Goal: Task Accomplishment & Management: Use online tool/utility

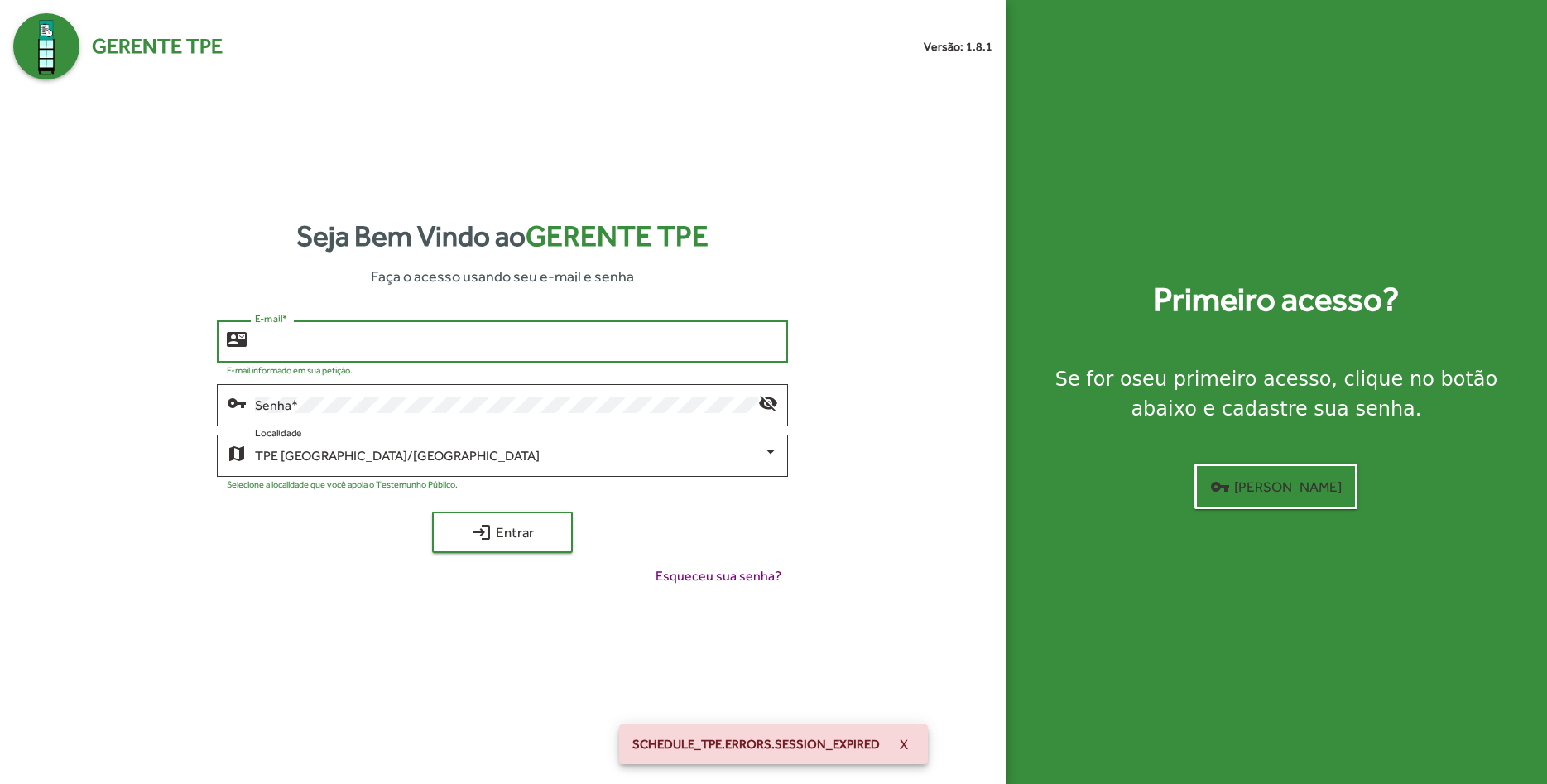
click at [377, 336] on input "E-mail *" at bounding box center [516, 341] width 523 height 15
type input "**********"
click at [495, 526] on span "login Entrar" at bounding box center [502, 532] width 111 height 30
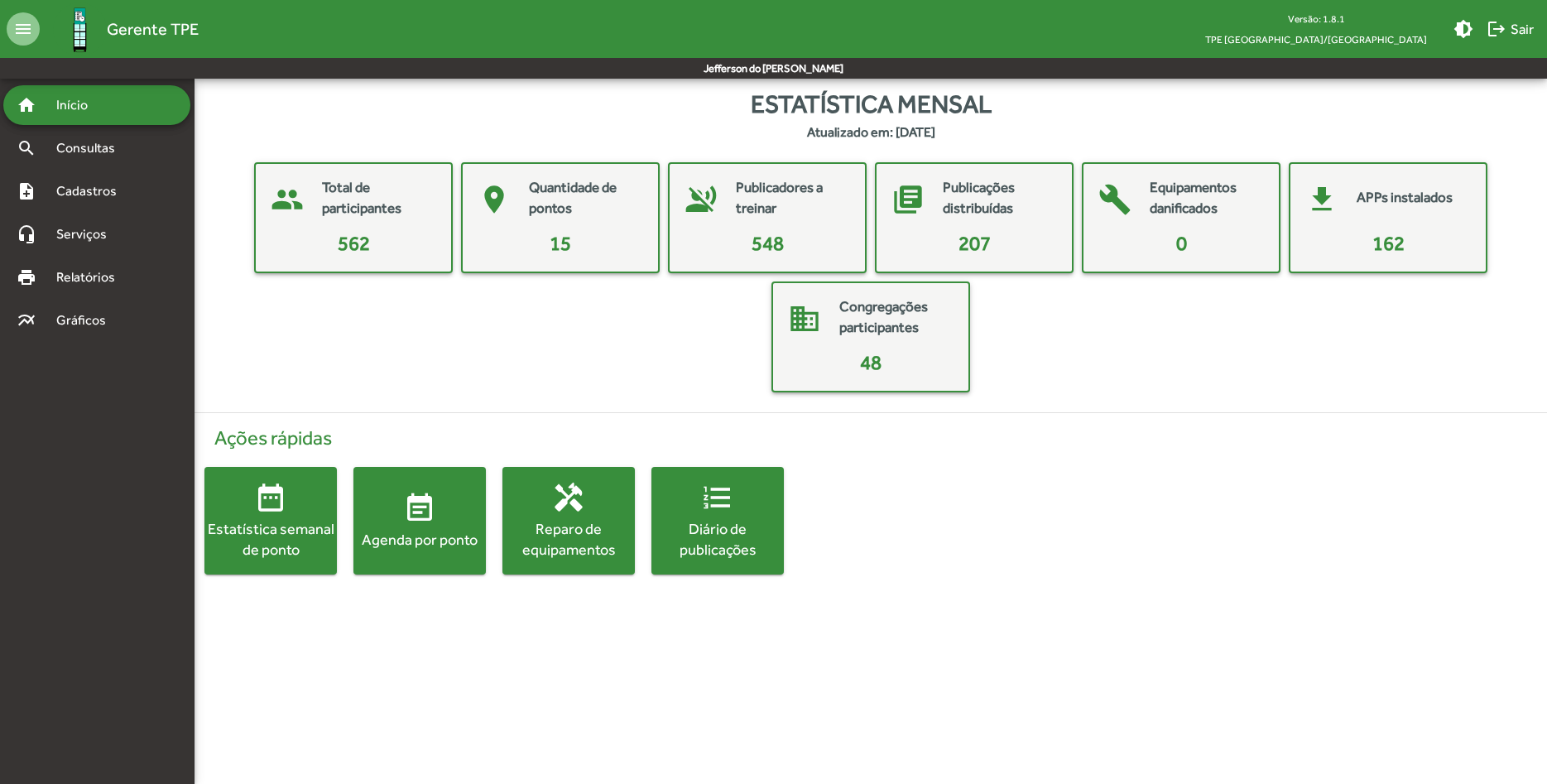
click at [446, 517] on span "event_note Agenda por ponto" at bounding box center [420, 520] width 132 height 58
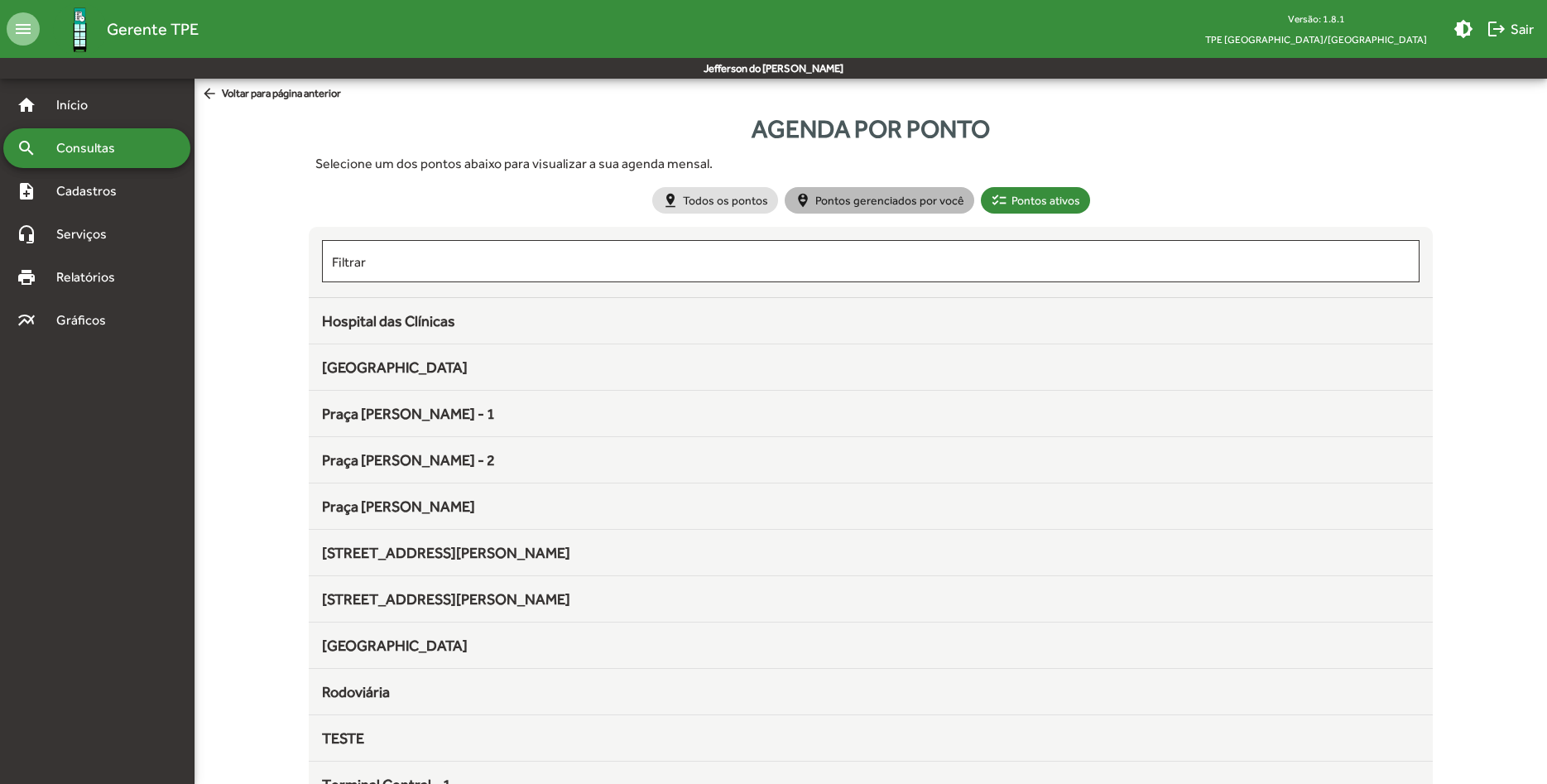
click at [900, 201] on mat-chip "person_pin_circle Pontos gerenciados por você" at bounding box center [880, 199] width 190 height 26
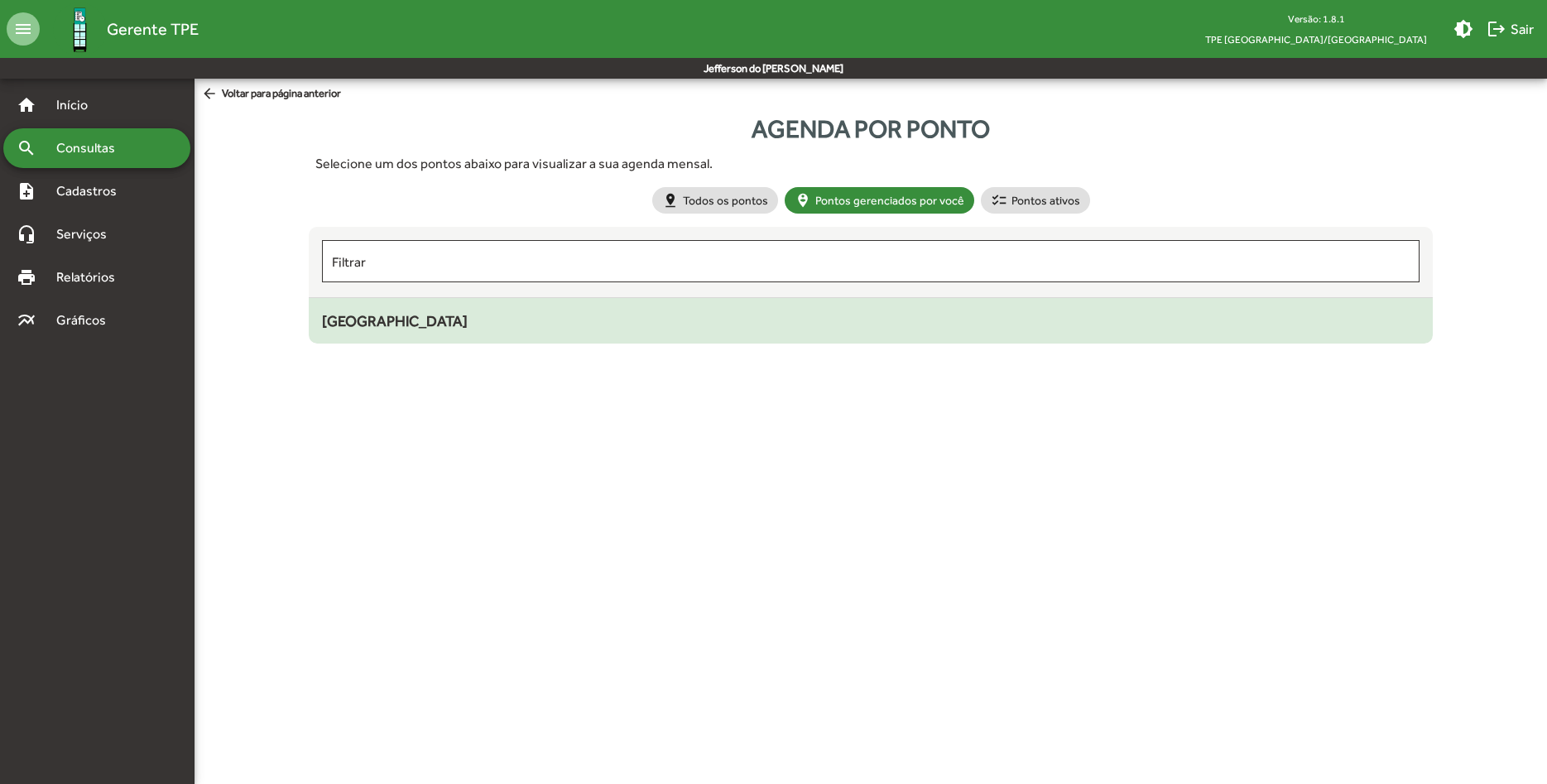
click at [382, 322] on span "[GEOGRAPHIC_DATA]" at bounding box center [394, 321] width 146 height 17
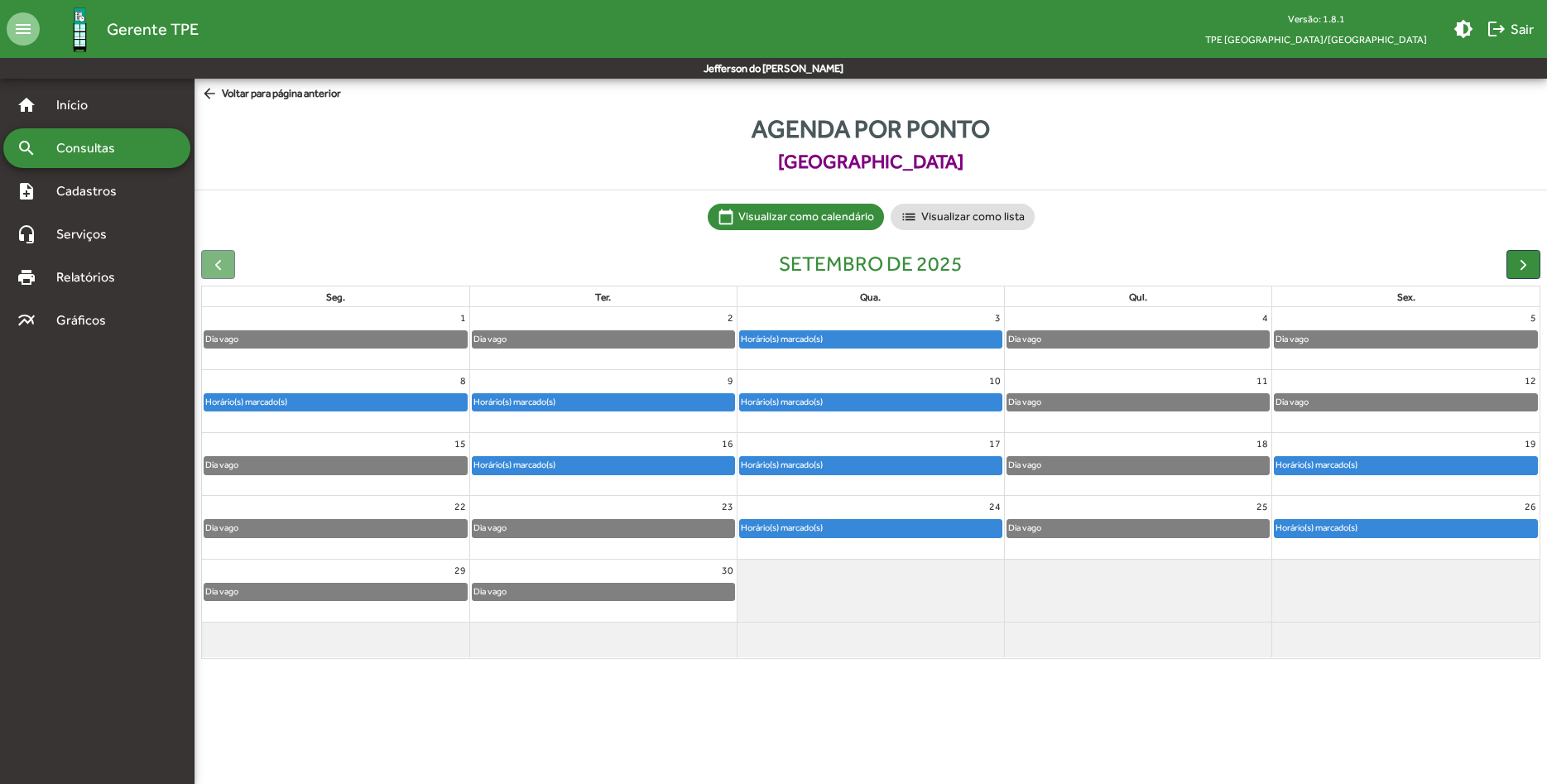
click at [595, 243] on div "Agenda por ponto [GEOGRAPHIC_DATA] calendar_today Visualizar como calendário li…" at bounding box center [870, 388] width 1353 height 555
click at [101, 280] on span "Relatórios" at bounding box center [91, 276] width 90 height 20
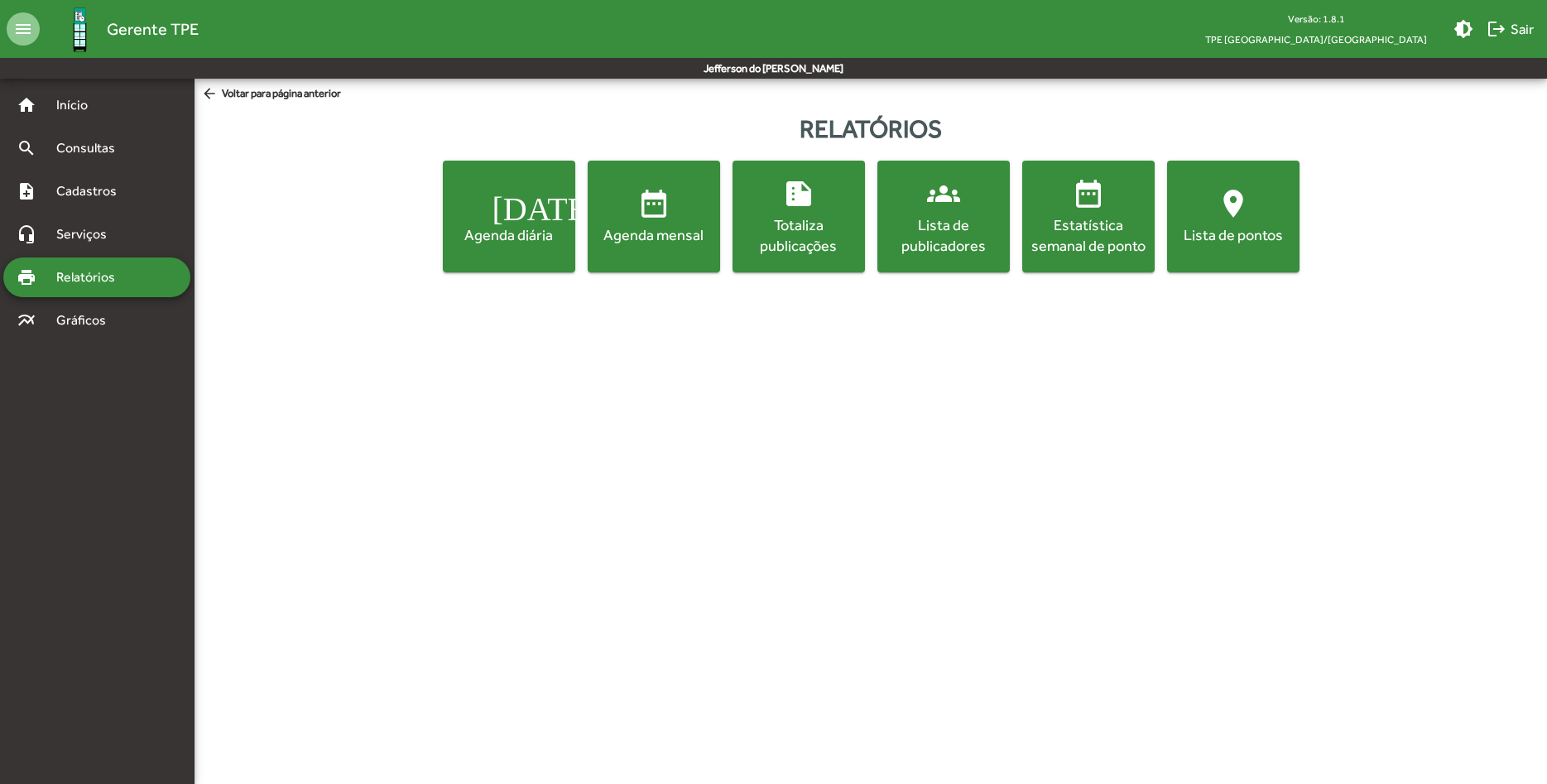
click at [654, 210] on mat-icon "date_range" at bounding box center [654, 203] width 33 height 33
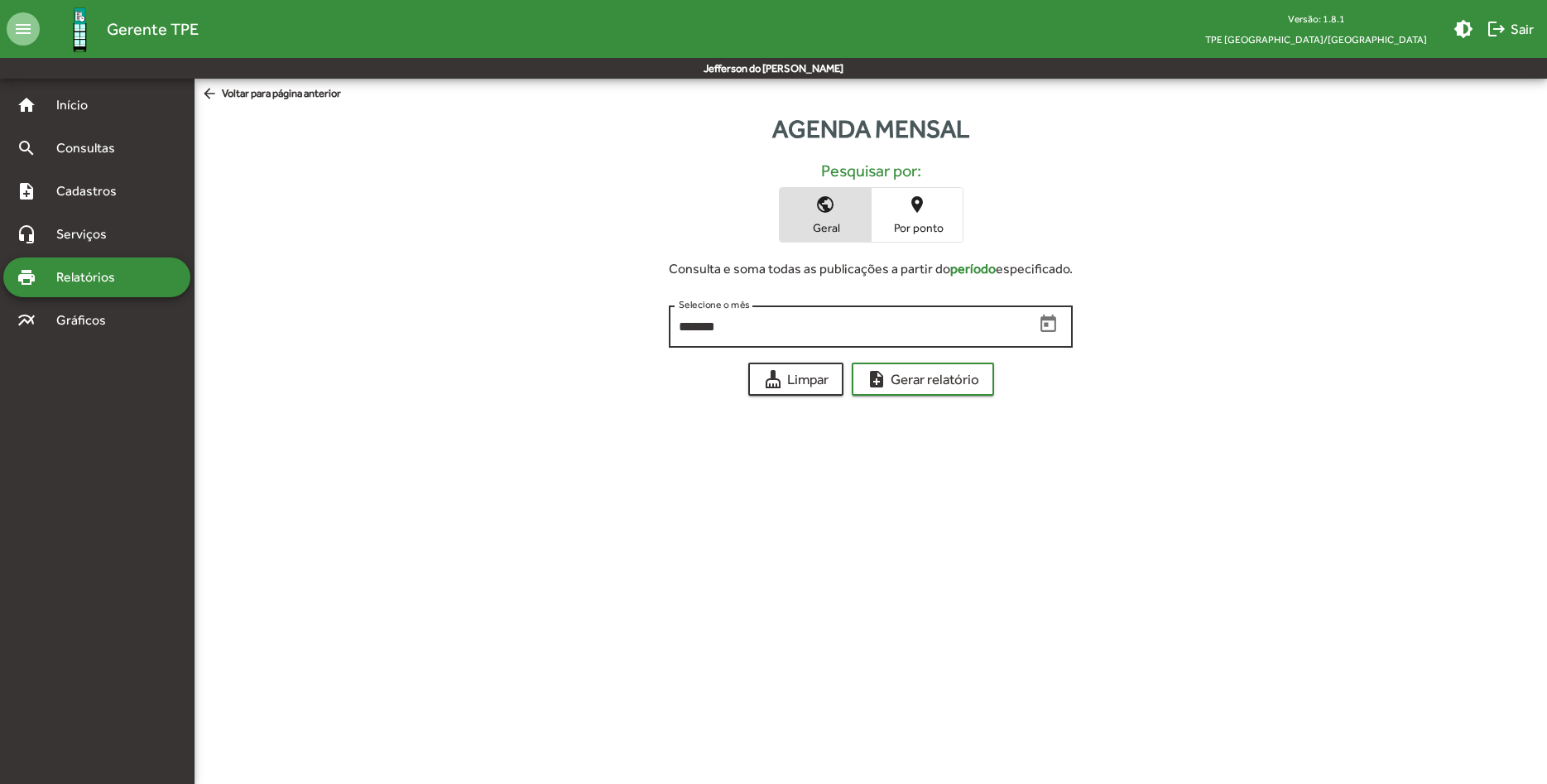
click at [974, 325] on input "*******" at bounding box center [856, 326] width 355 height 15
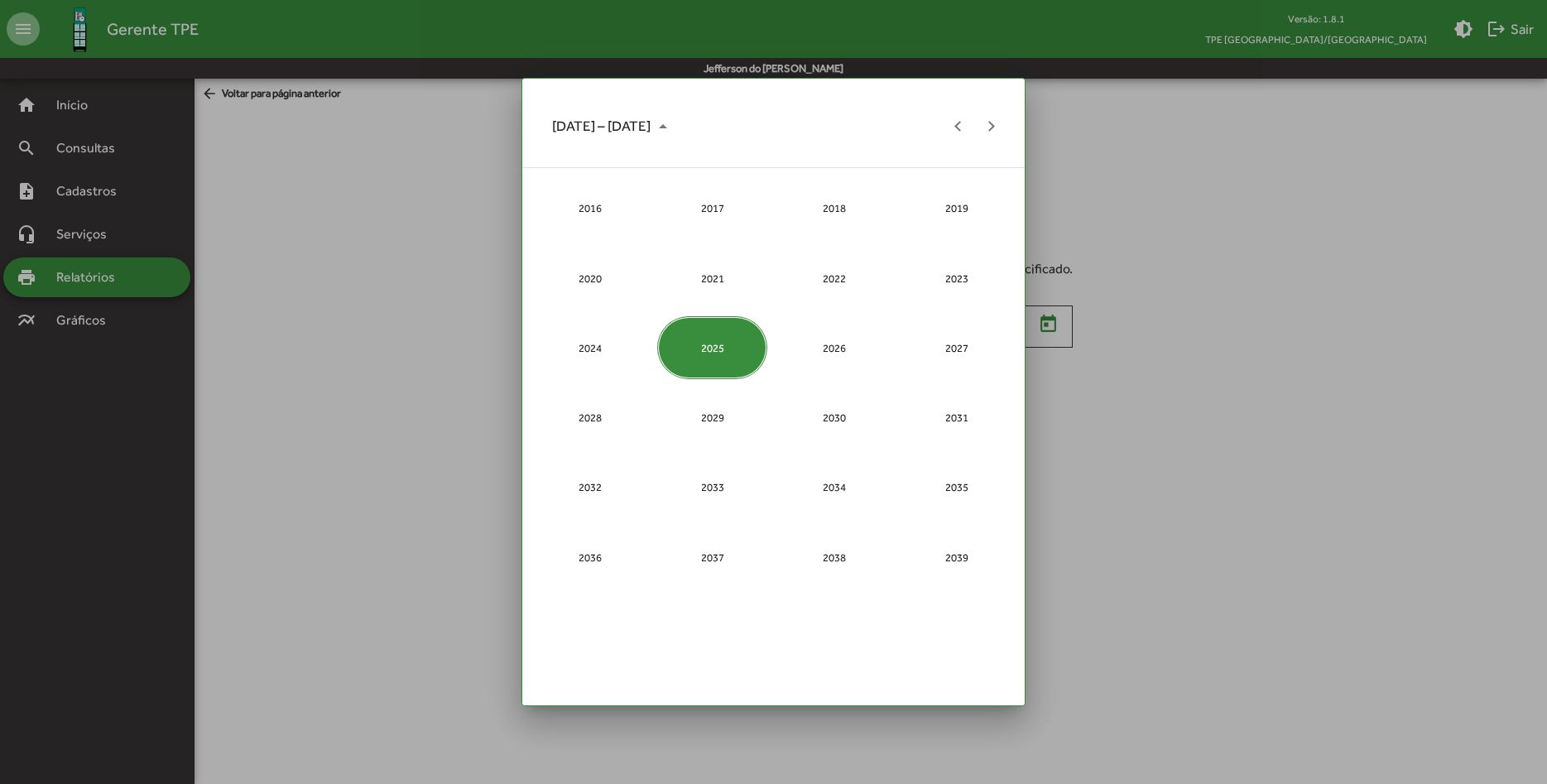
click at [1308, 382] on div at bounding box center [774, 392] width 1547 height 784
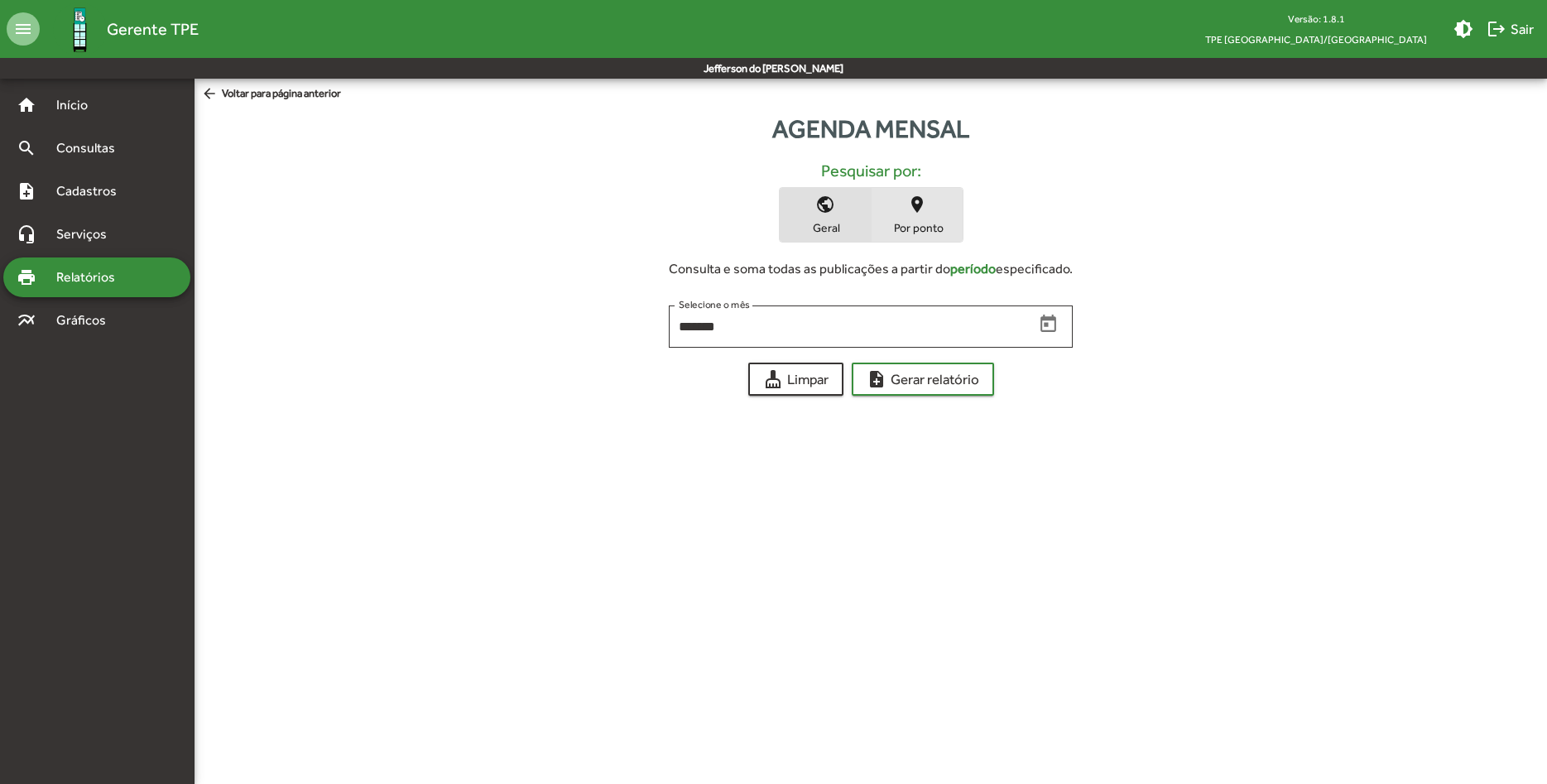
click at [923, 216] on span "place Por ponto" at bounding box center [917, 215] width 91 height 54
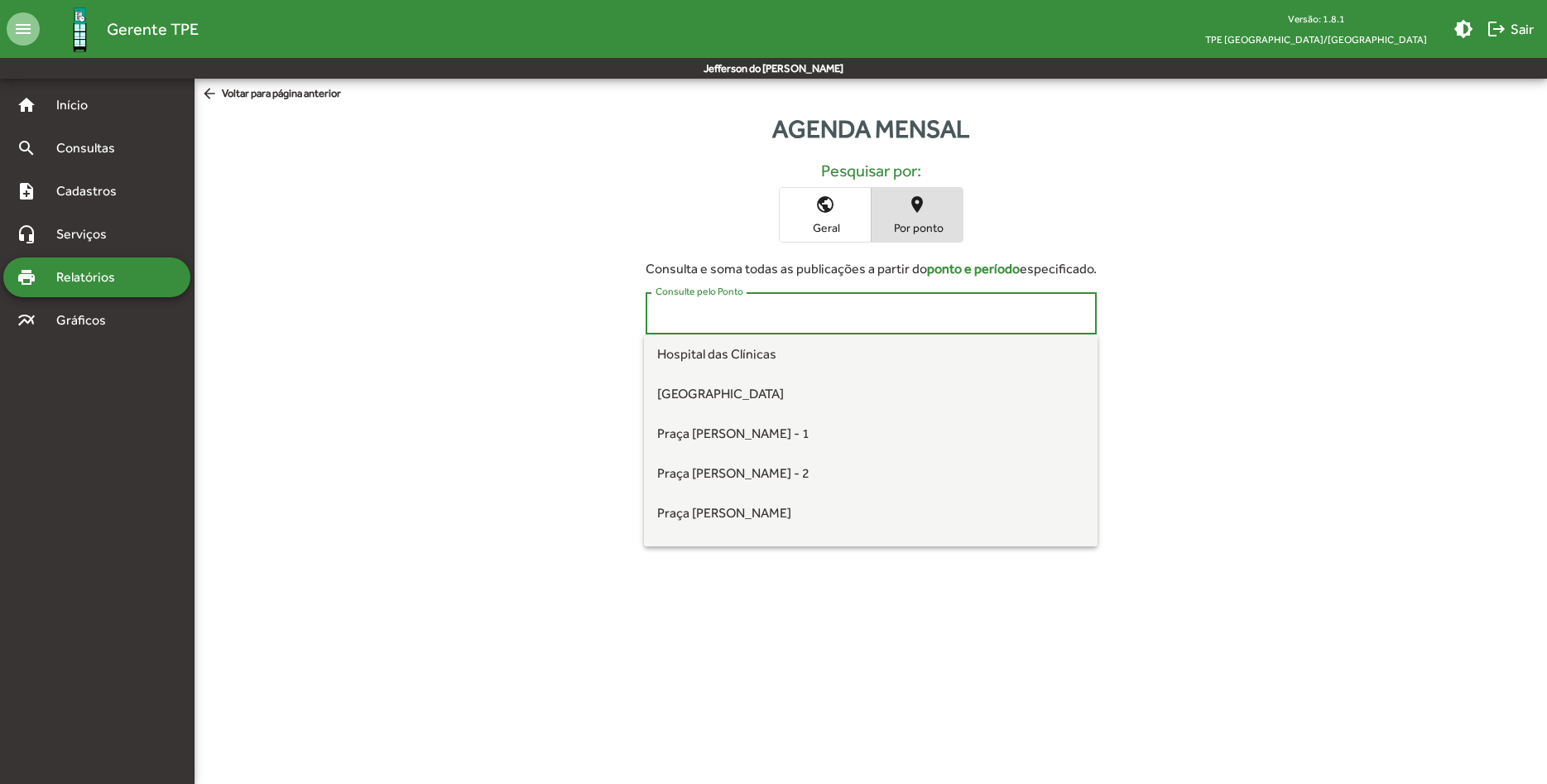
click at [780, 313] on input "Consulte pelo Ponto" at bounding box center [871, 313] width 431 height 15
click at [738, 390] on span "[GEOGRAPHIC_DATA]" at bounding box center [720, 393] width 127 height 15
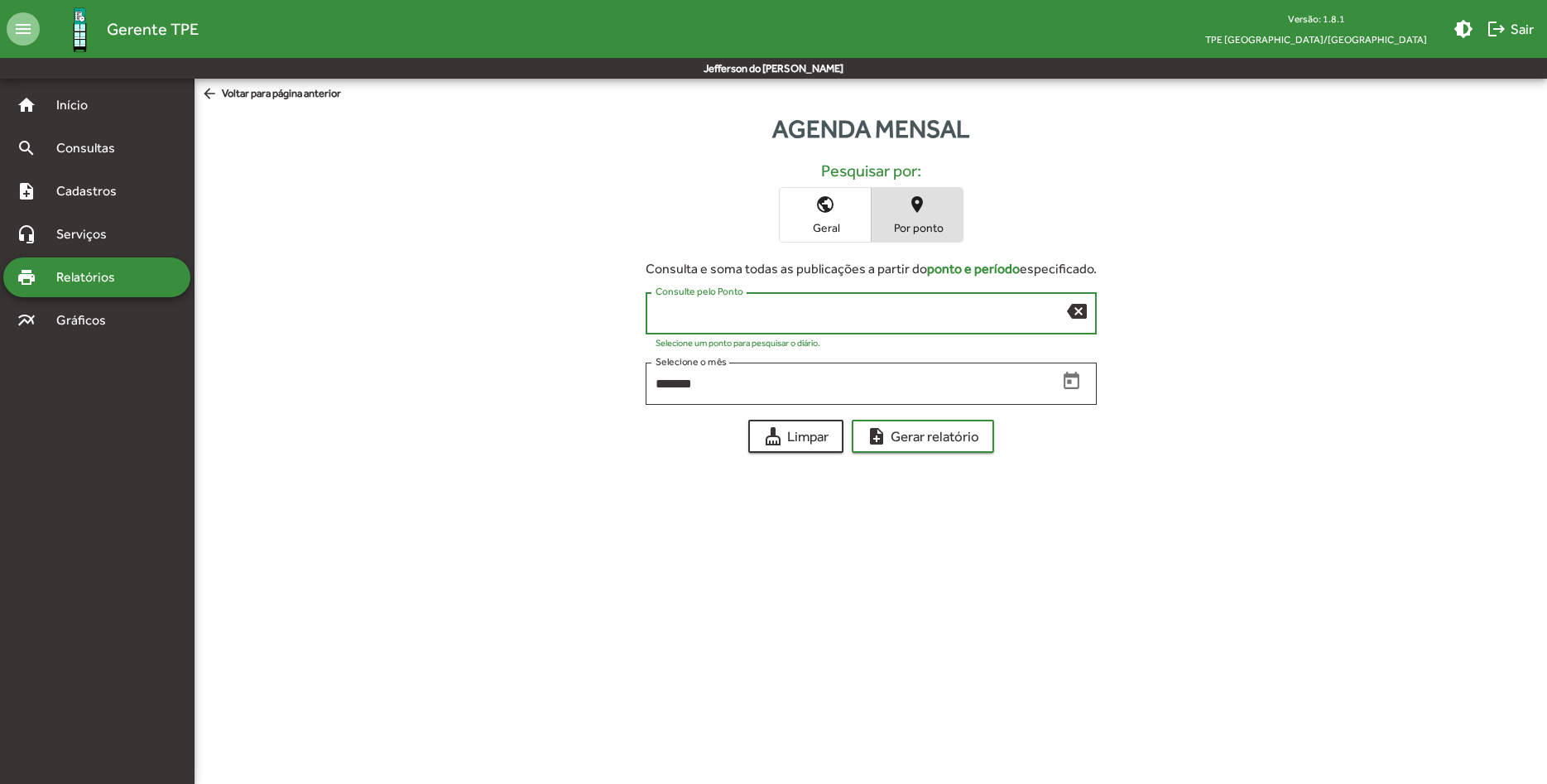
type input "**********"
click at [946, 433] on span "note_add Gerar relatório" at bounding box center [922, 436] width 112 height 30
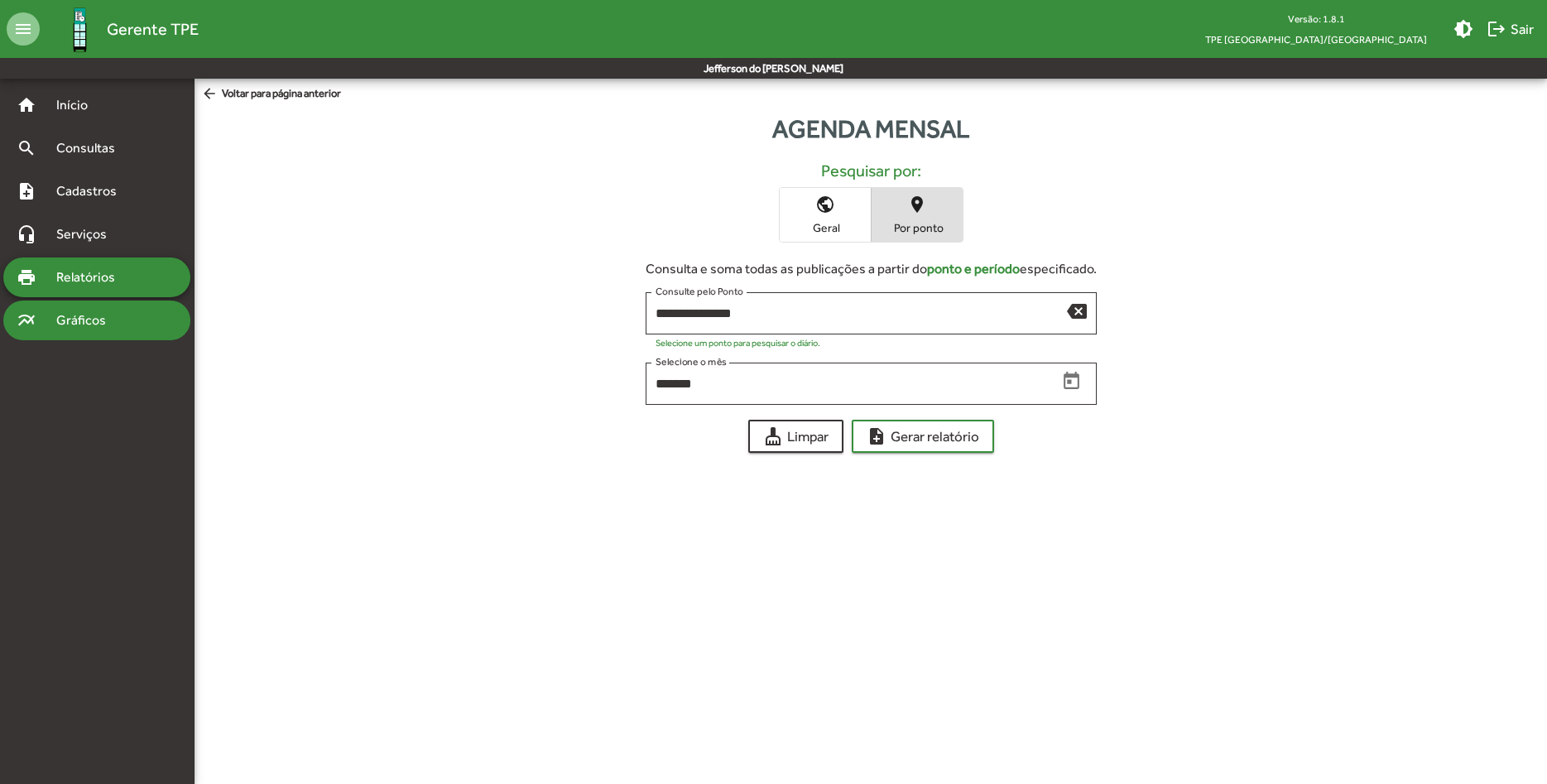
click at [86, 319] on span "Gráficos" at bounding box center [87, 320] width 82 height 20
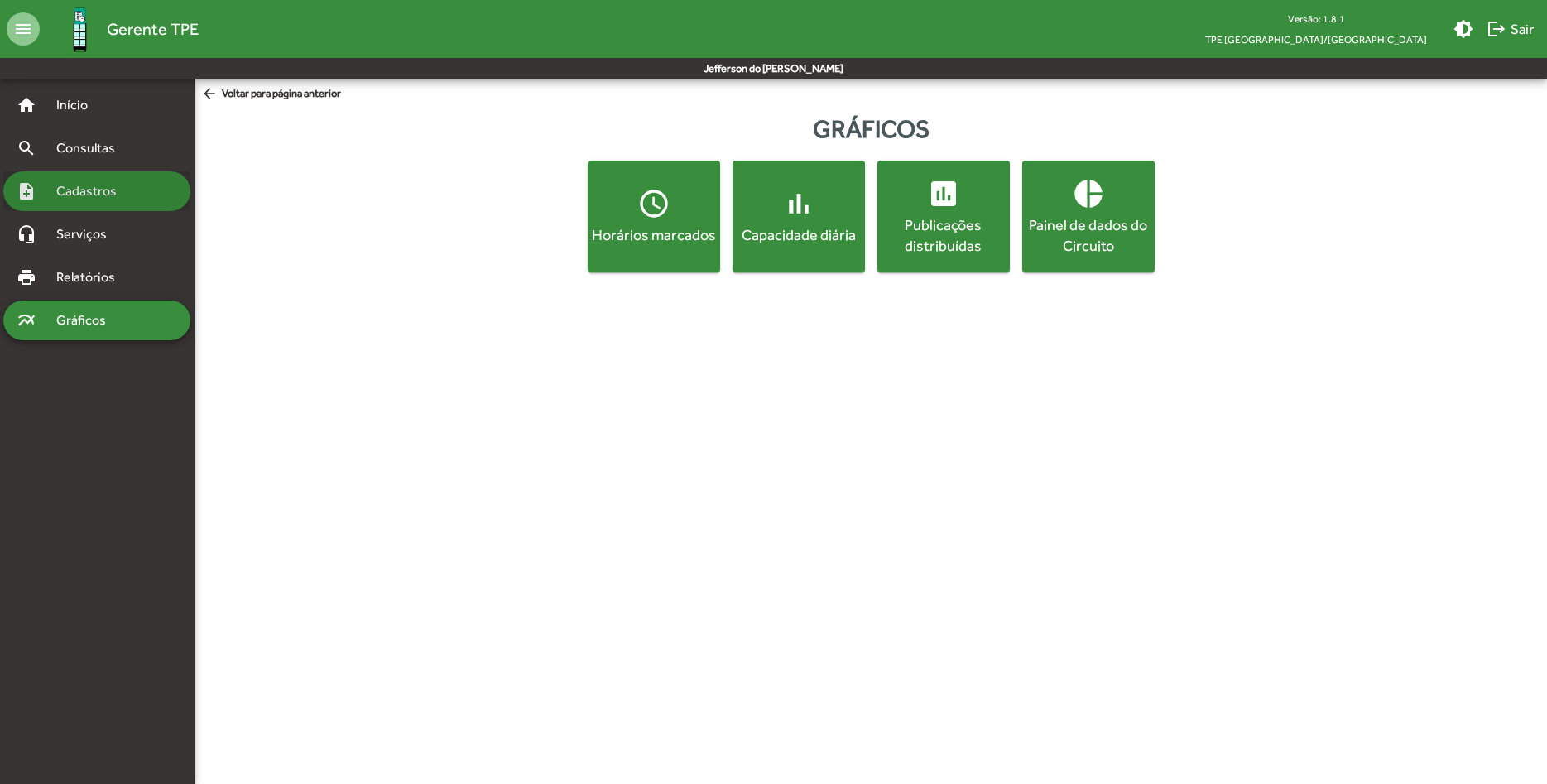
click at [86, 189] on span "Cadastros" at bounding box center [92, 190] width 92 height 20
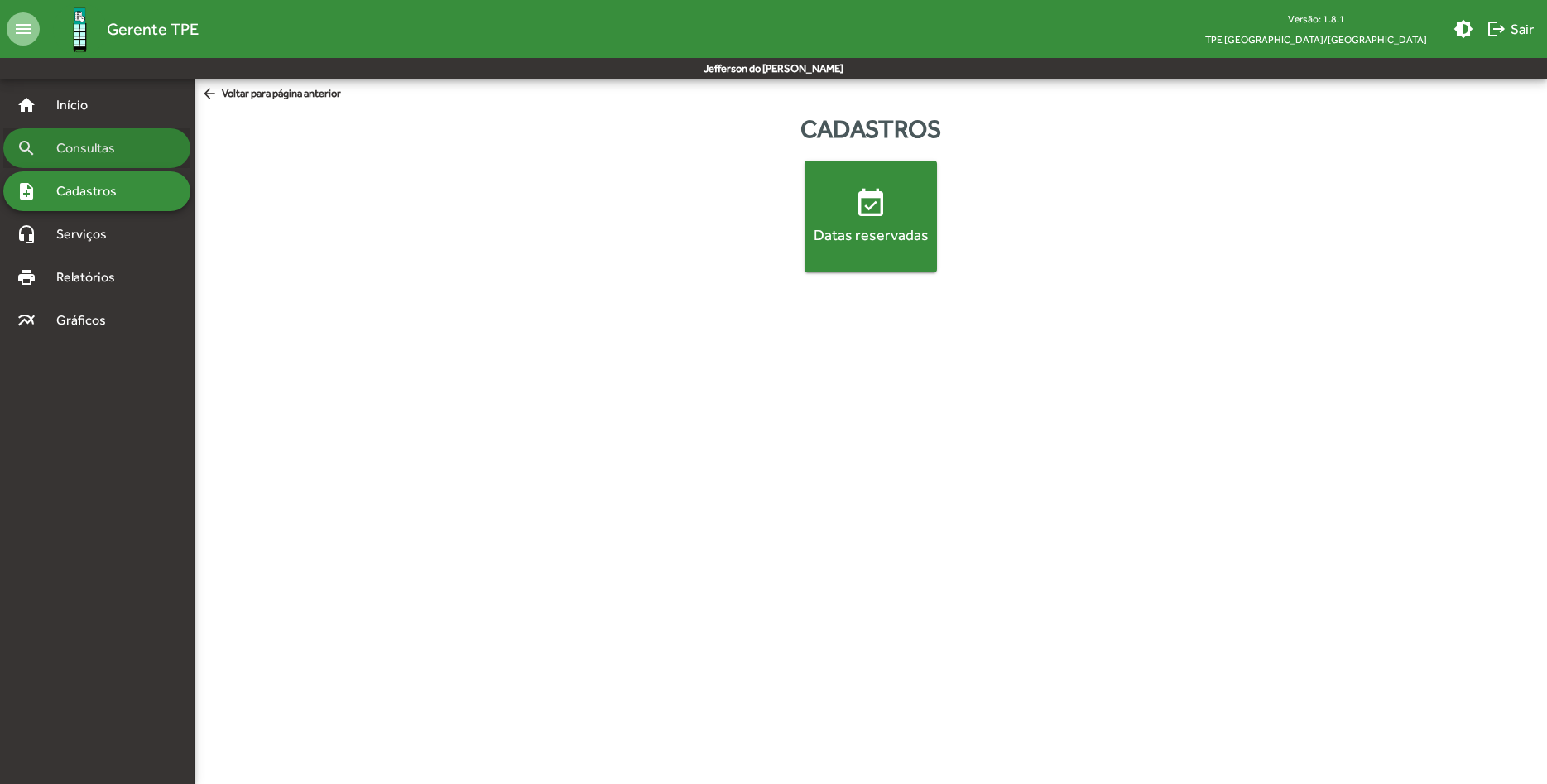
click at [100, 146] on span "Consultas" at bounding box center [91, 148] width 90 height 20
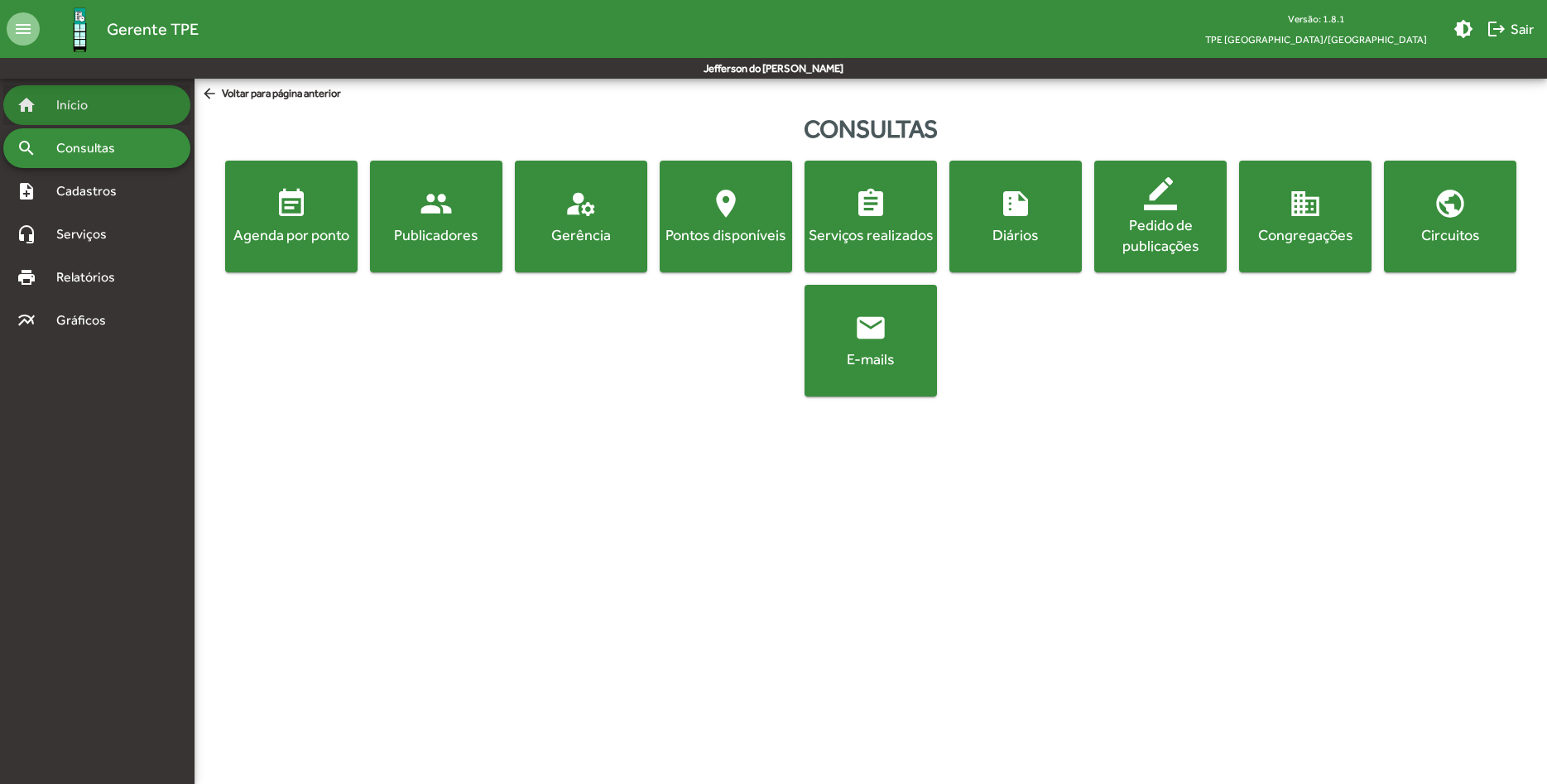
click at [87, 108] on span "Início" at bounding box center [79, 104] width 66 height 20
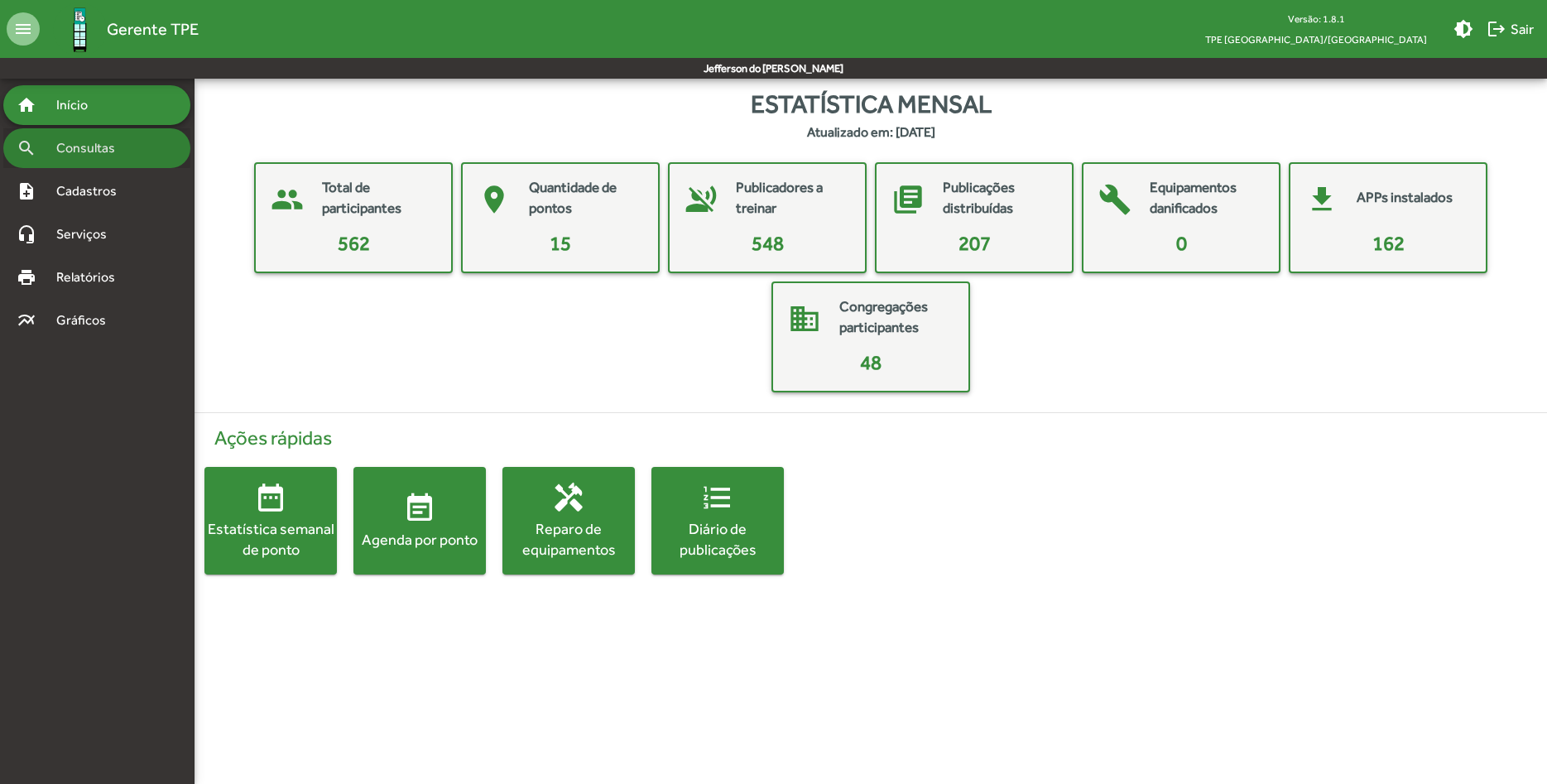
click at [83, 147] on span "Consultas" at bounding box center [91, 148] width 90 height 20
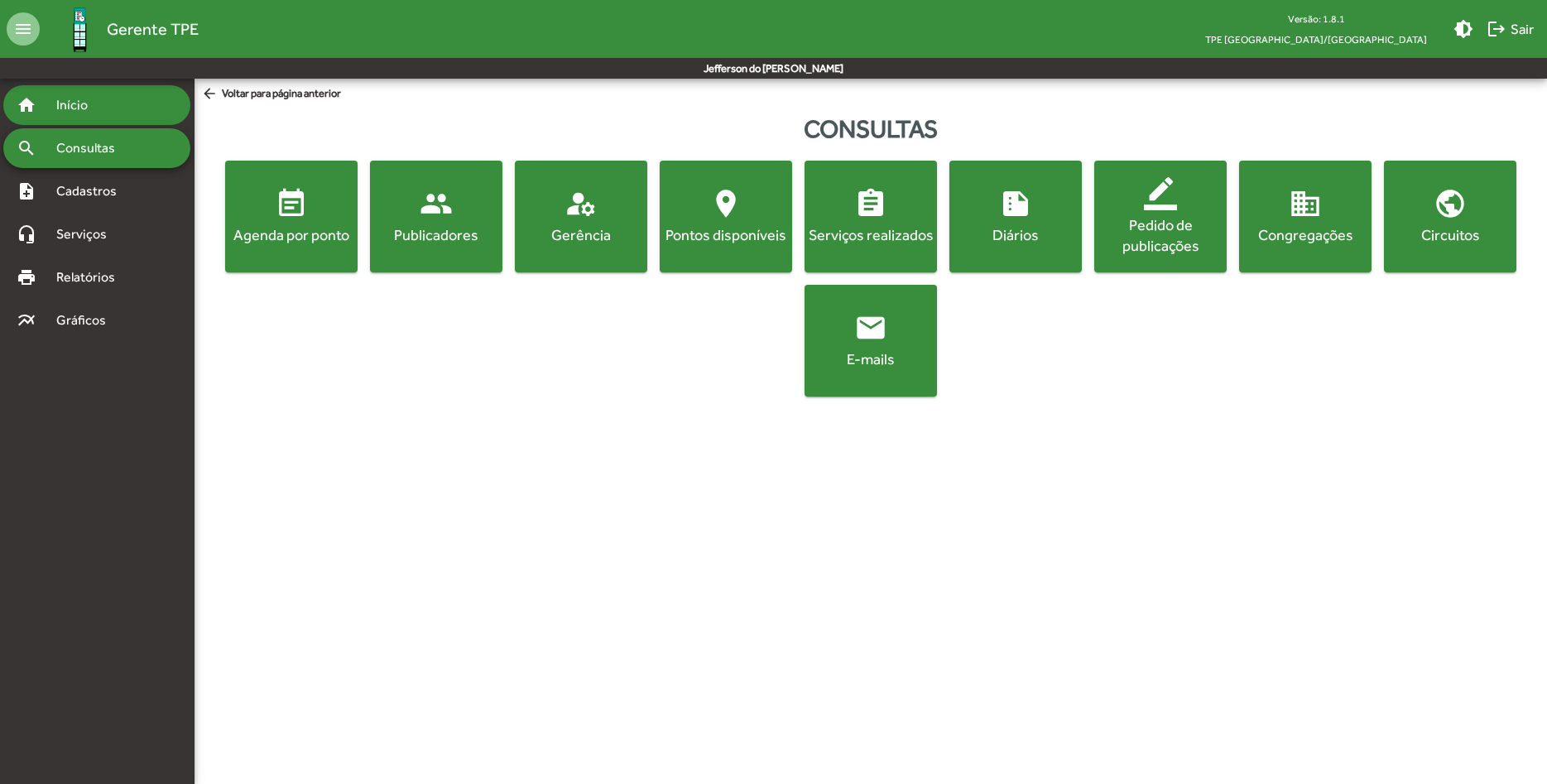
click at [83, 101] on span "Início" at bounding box center [79, 104] width 66 height 20
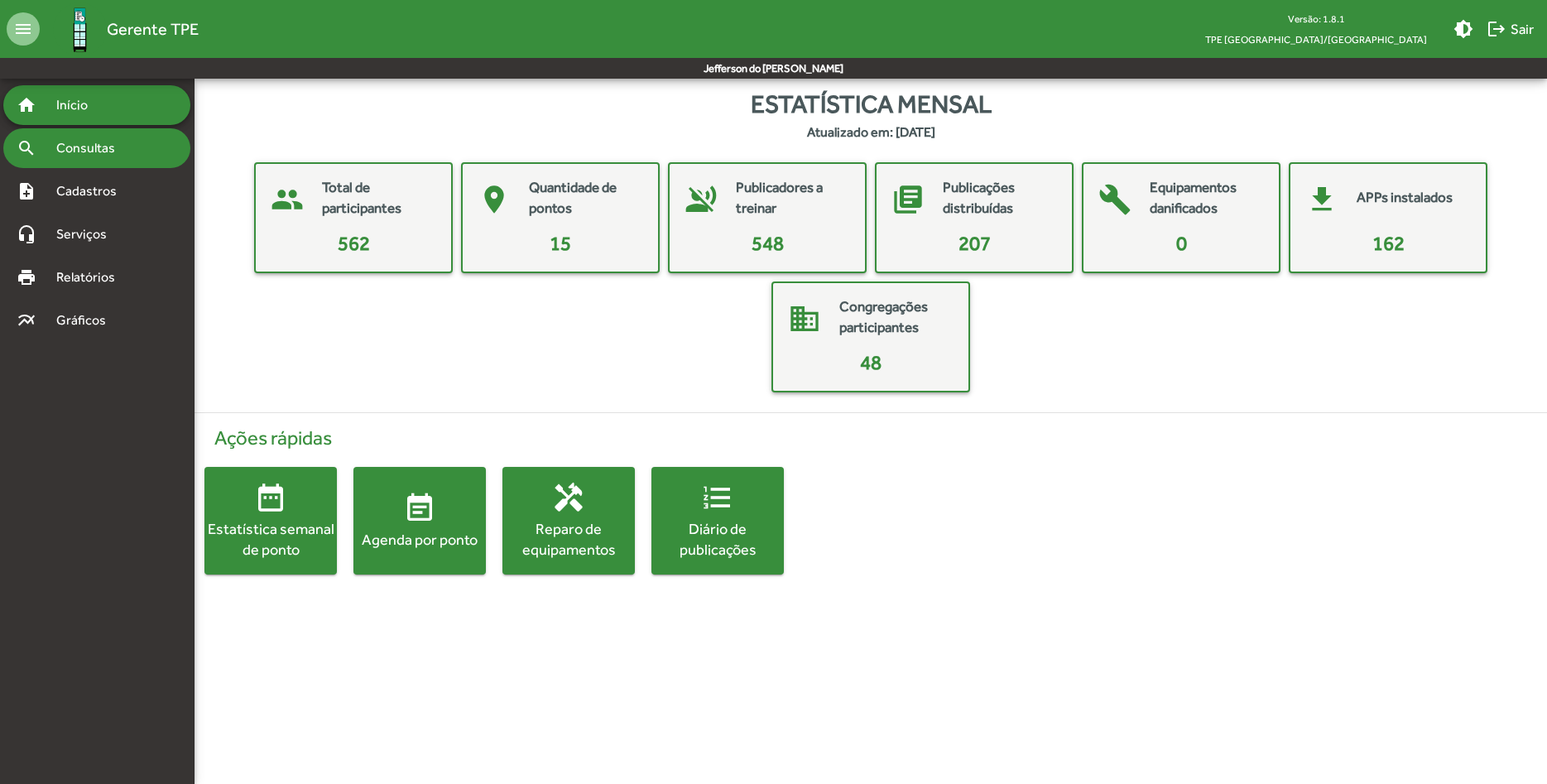
click at [83, 152] on span "Consultas" at bounding box center [91, 148] width 90 height 20
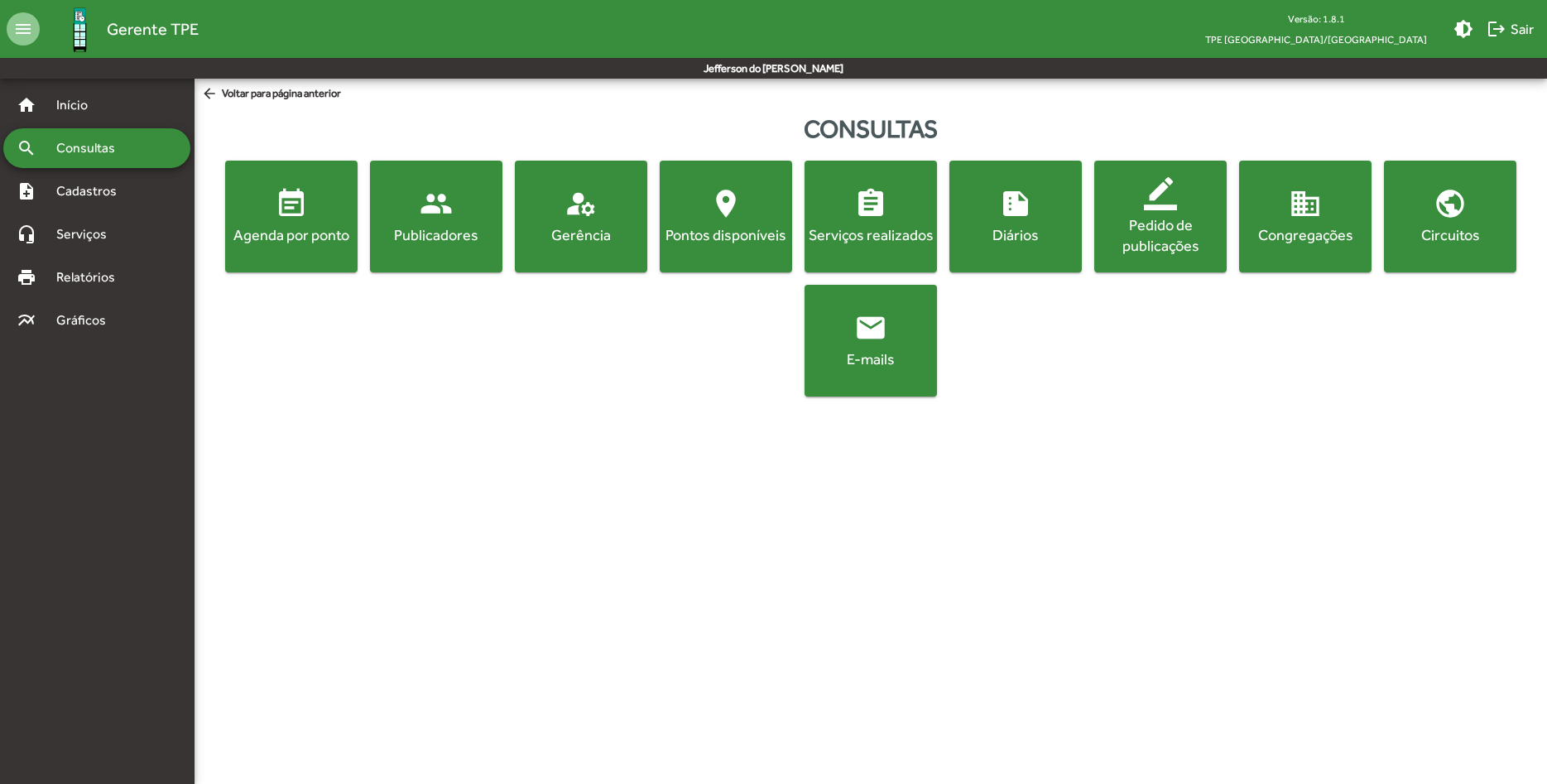
click at [311, 211] on span "event_note Agenda por ponto" at bounding box center [291, 216] width 126 height 58
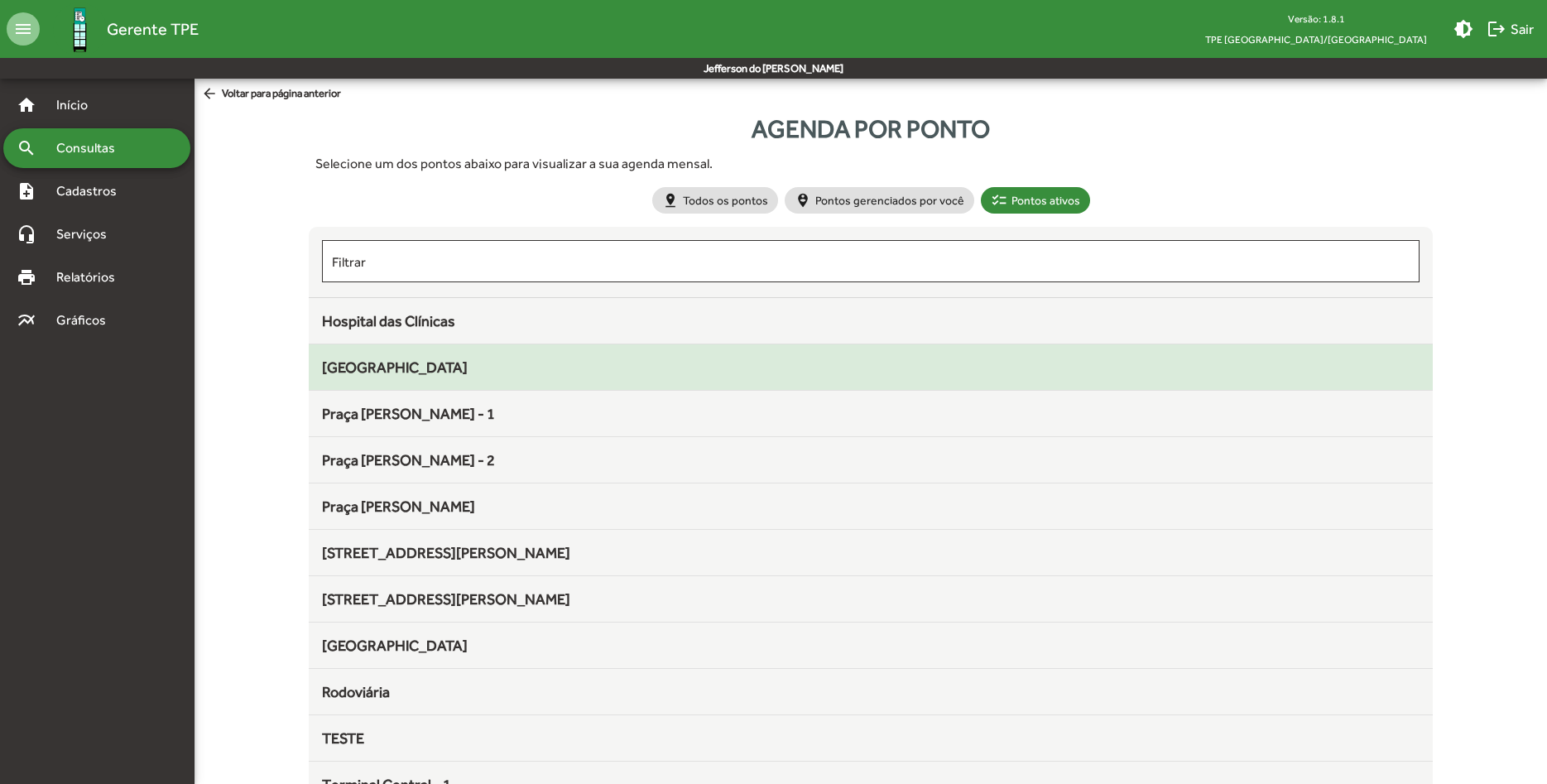
click at [440, 378] on div "[GEOGRAPHIC_DATA]" at bounding box center [870, 366] width 1097 height 22
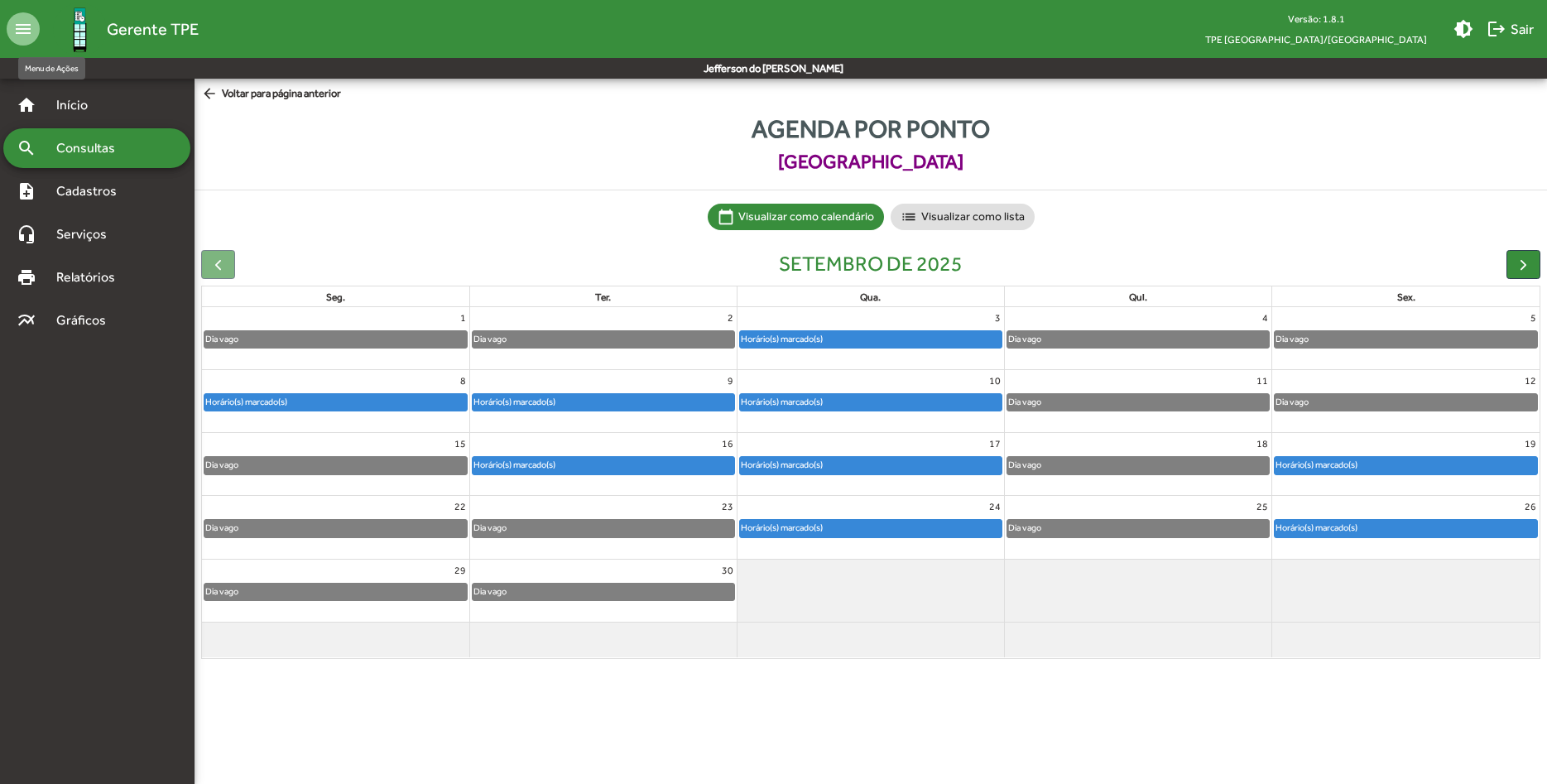
click at [30, 26] on mat-icon "menu" at bounding box center [23, 29] width 33 height 33
